Goal: Complete application form

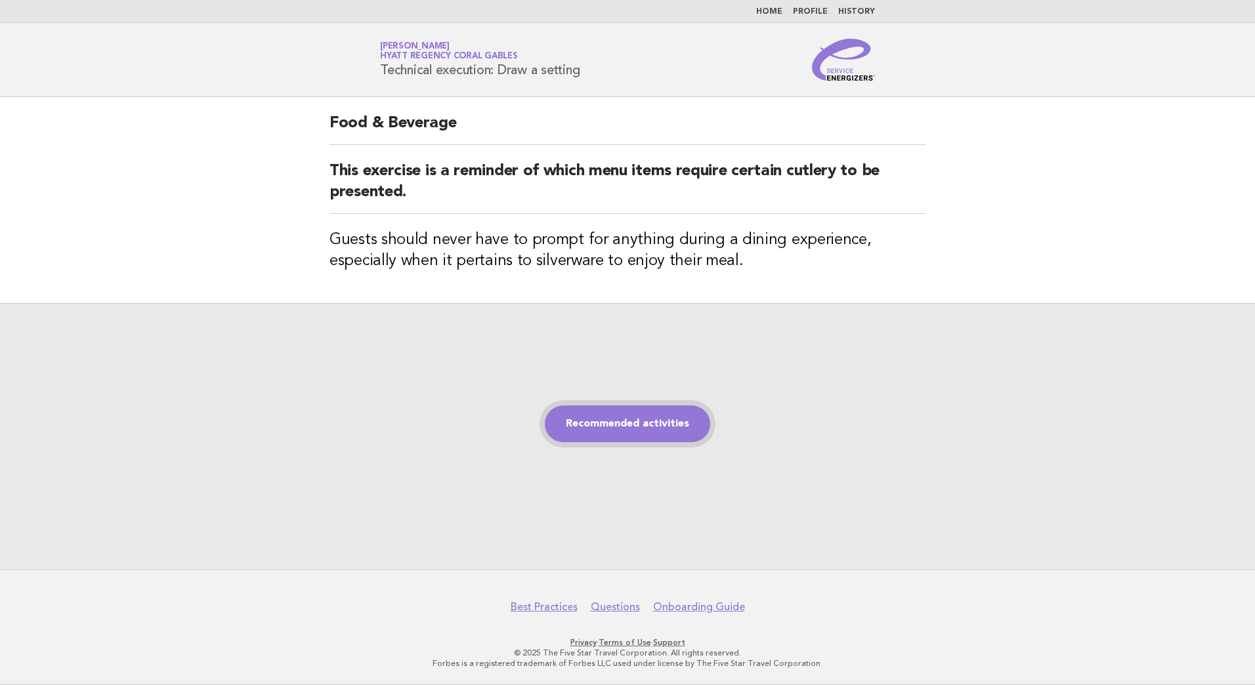
click at [618, 427] on link "Recommended activities" at bounding box center [627, 424] width 165 height 37
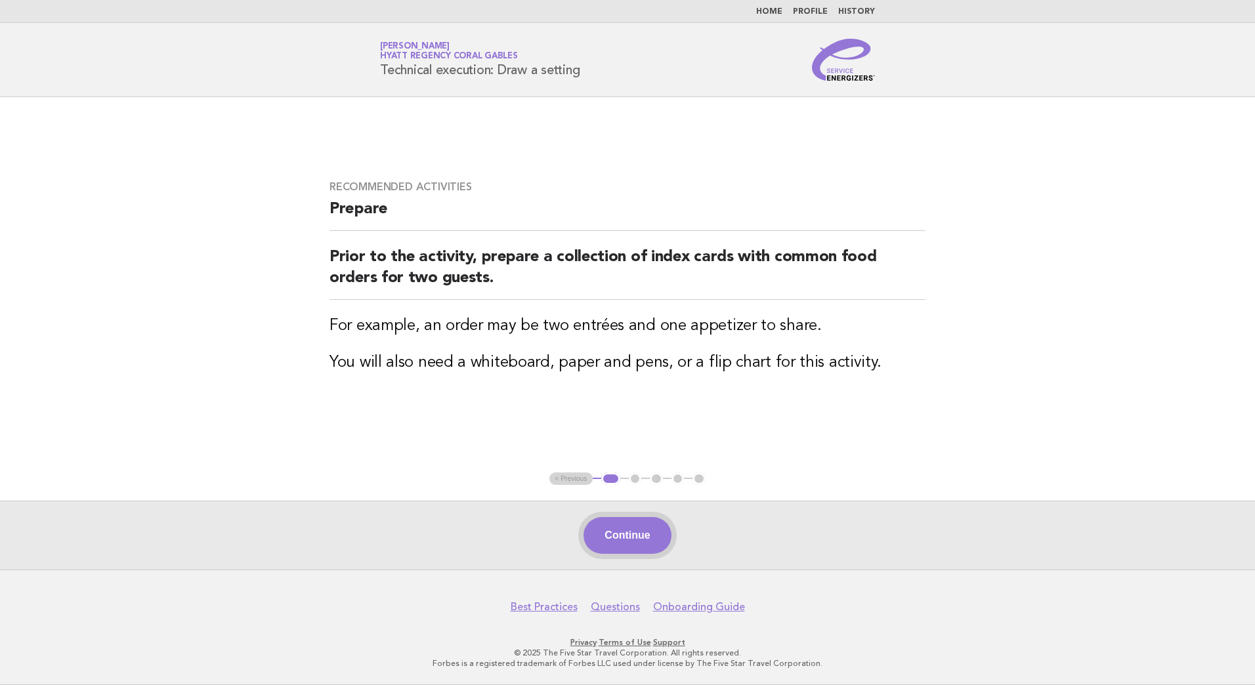
click at [643, 524] on button "Continue" at bounding box center [627, 535] width 87 height 37
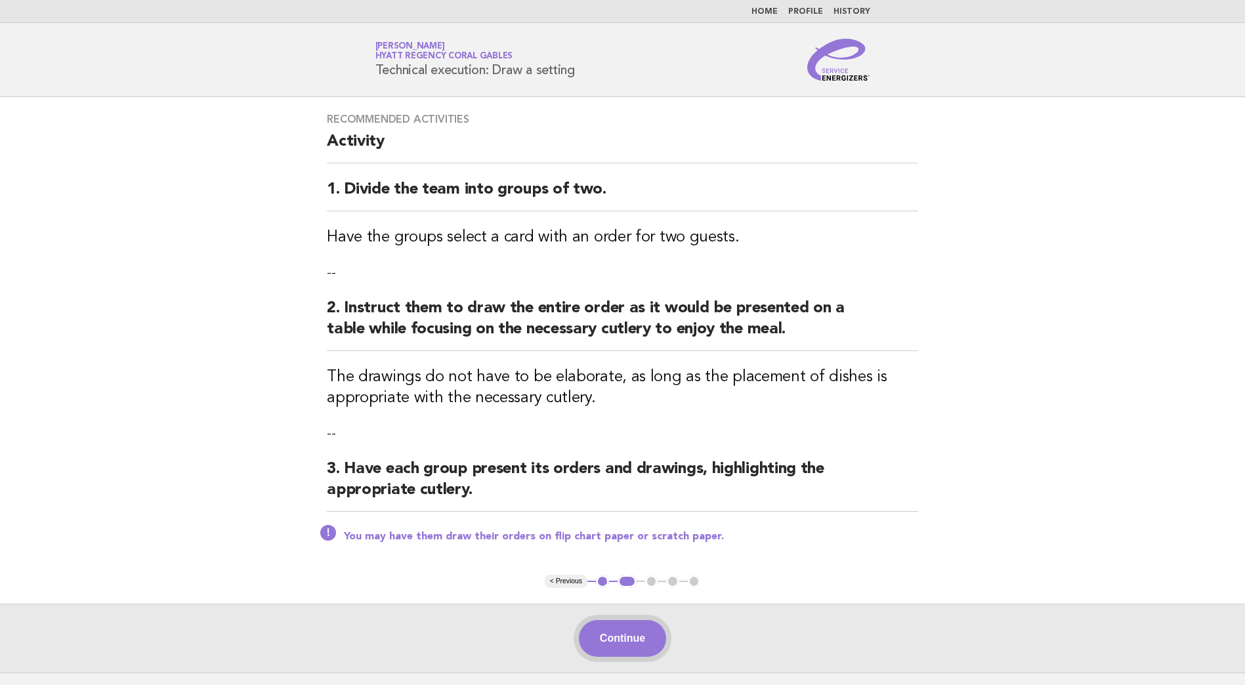
click at [630, 645] on button "Continue" at bounding box center [622, 638] width 87 height 37
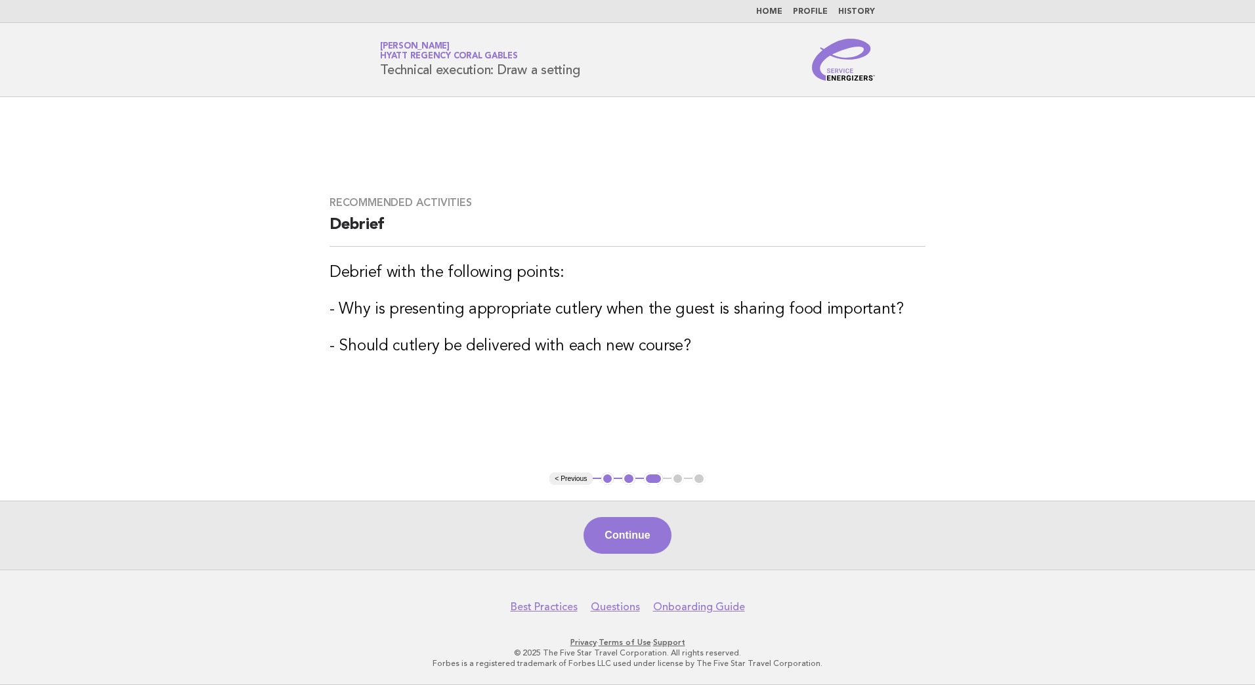
click at [628, 524] on button "Continue" at bounding box center [627, 535] width 87 height 37
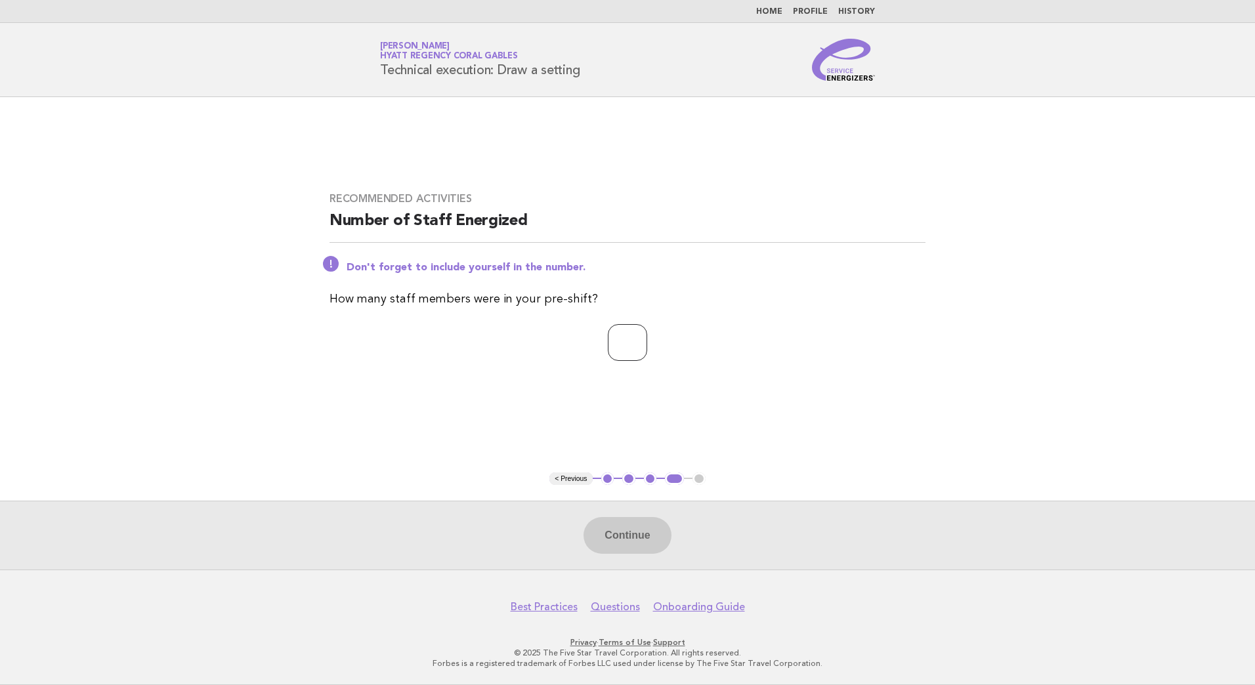
click at [613, 345] on input "number" at bounding box center [627, 342] width 39 height 37
type input "*"
click at [645, 548] on button "Continue" at bounding box center [627, 535] width 87 height 37
